Goal: Task Accomplishment & Management: Manage account settings

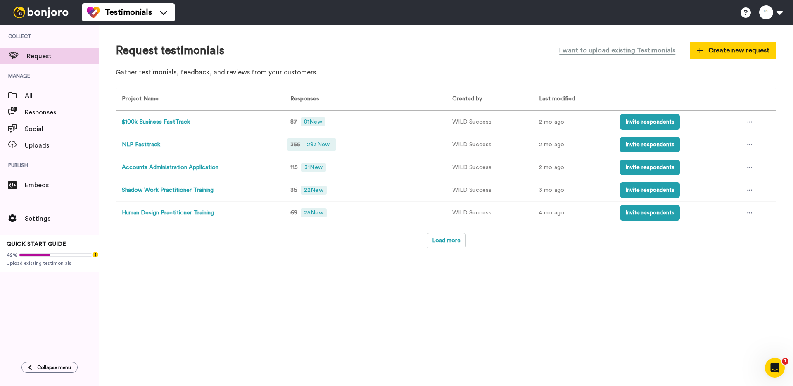
click at [305, 142] on span "293 New" at bounding box center [318, 144] width 29 height 9
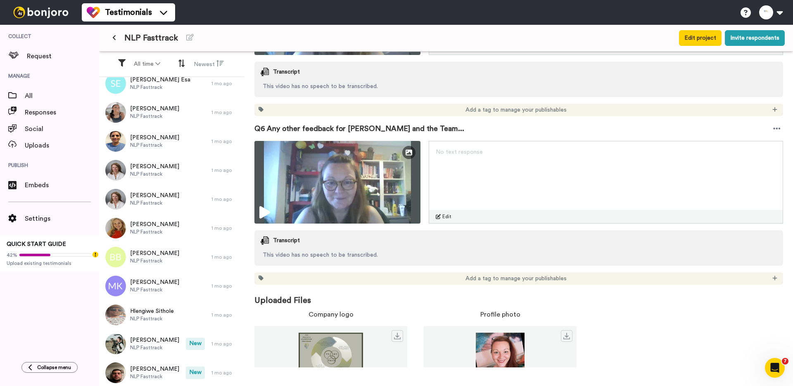
scroll to position [930, 0]
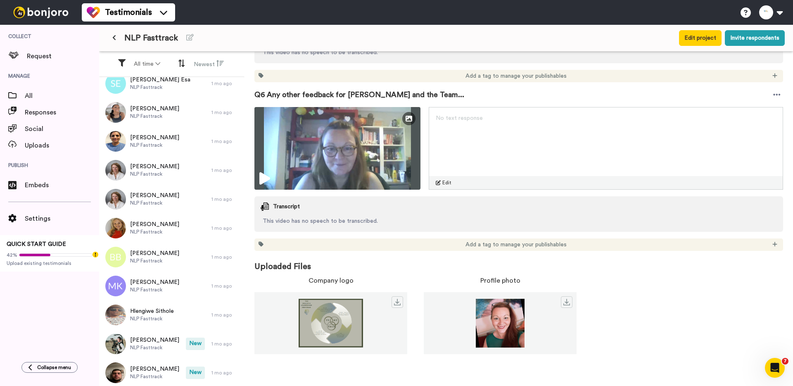
click at [114, 37] on icon at bounding box center [114, 38] width 4 height 6
